Goal: Transaction & Acquisition: Obtain resource

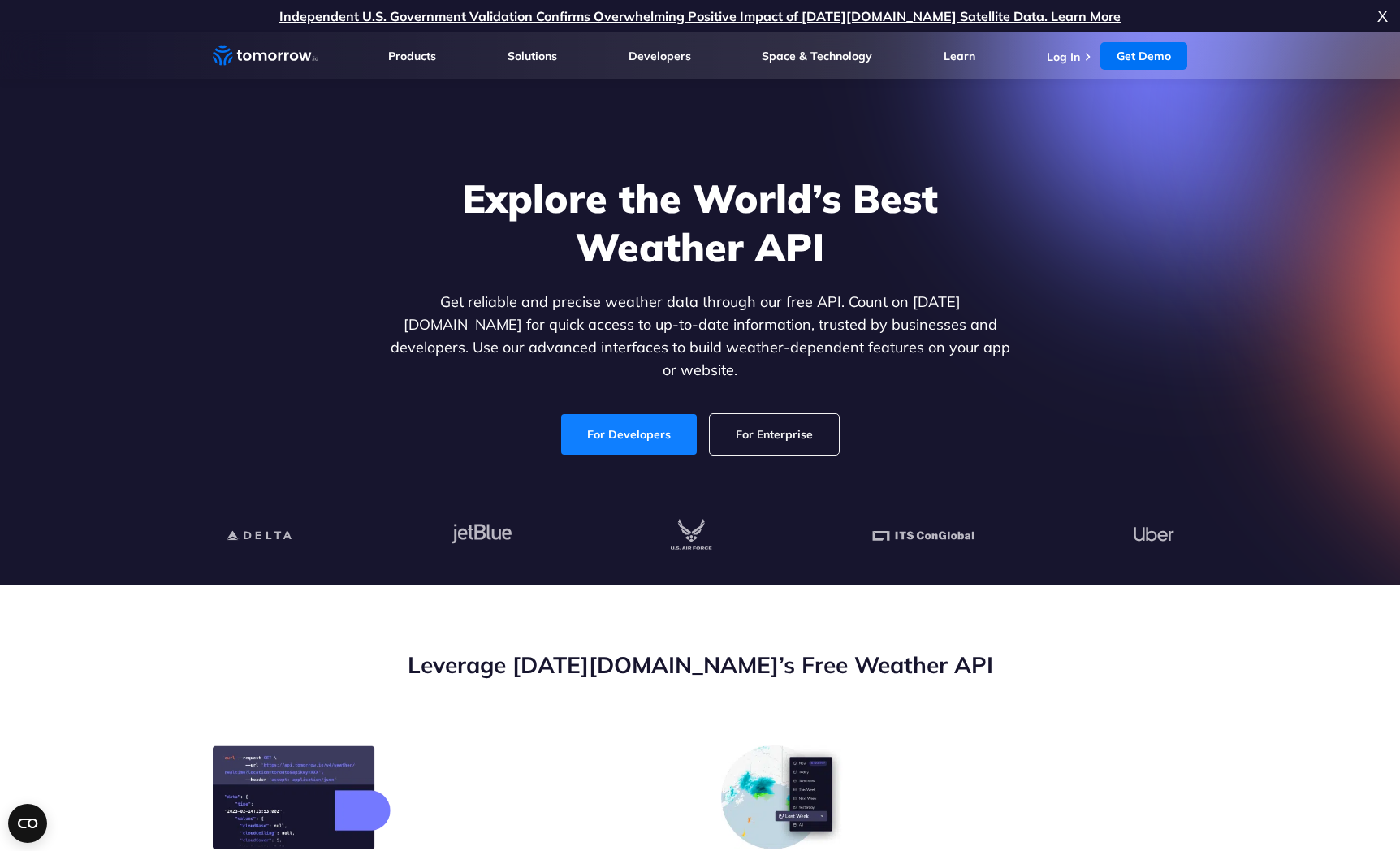
click at [604, 426] on link "For Developers" at bounding box center [628, 434] width 135 height 41
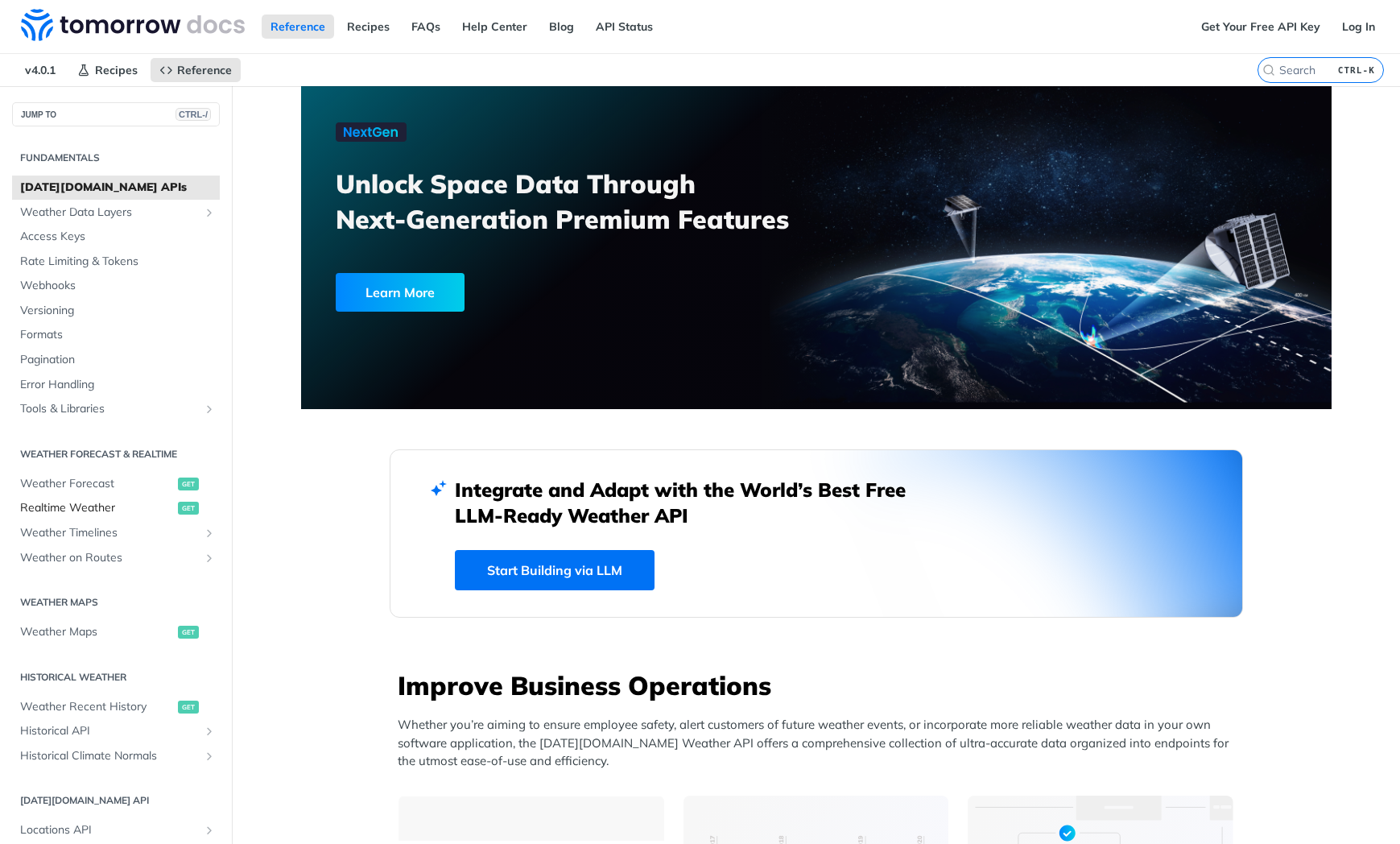
click at [80, 502] on span "Realtime Weather" at bounding box center [96, 509] width 154 height 16
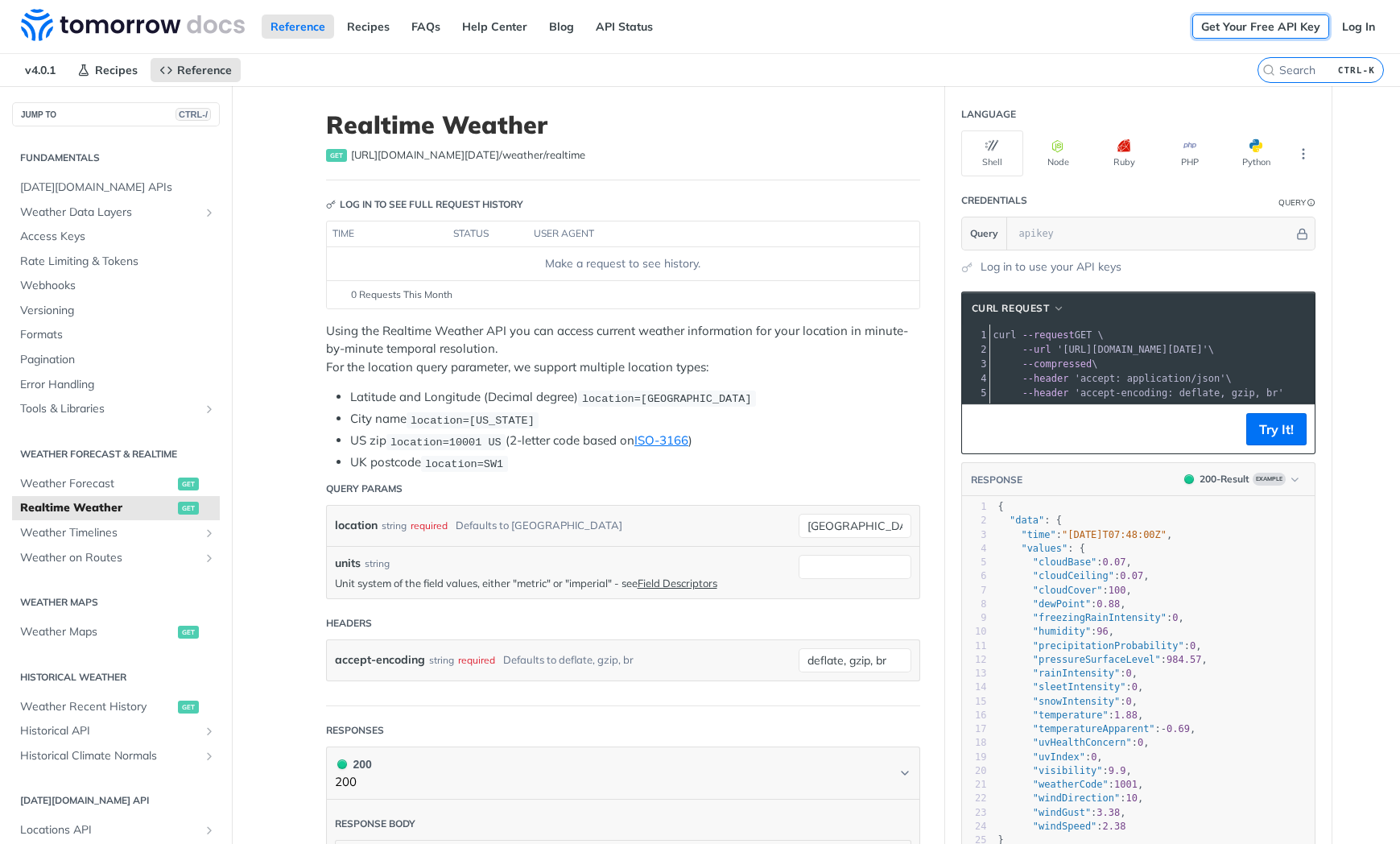
click at [1250, 22] on link "Get Your Free API Key" at bounding box center [1261, 26] width 137 height 24
